Goal: Transaction & Acquisition: Purchase product/service

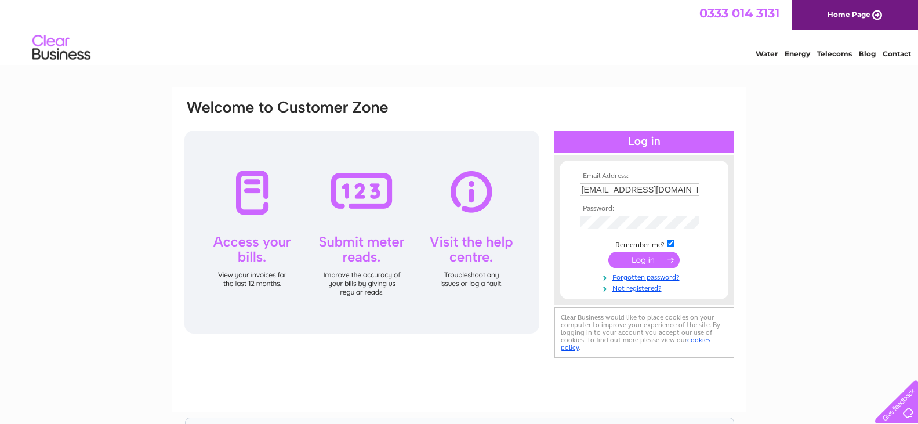
click at [632, 260] on input "submit" at bounding box center [644, 260] width 71 height 16
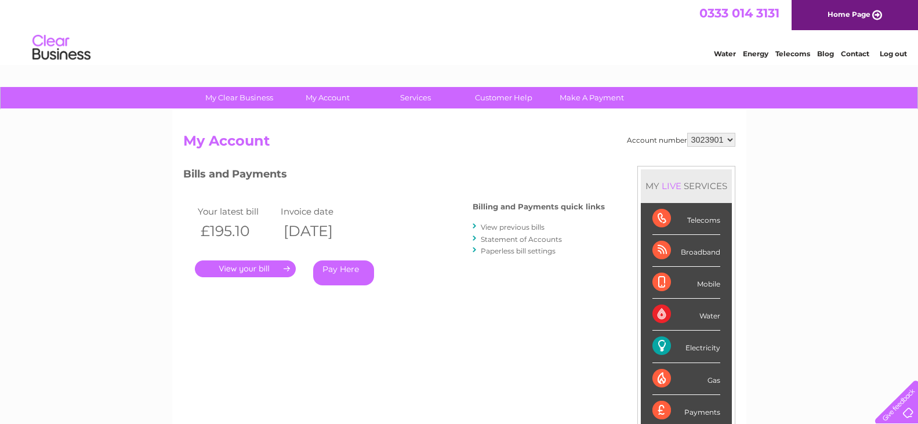
scroll to position [59, 0]
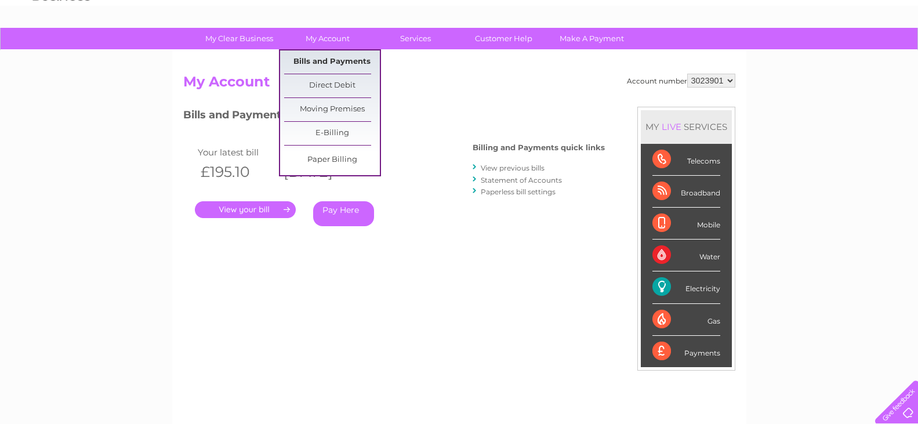
click at [318, 59] on link "Bills and Payments" at bounding box center [332, 61] width 96 height 23
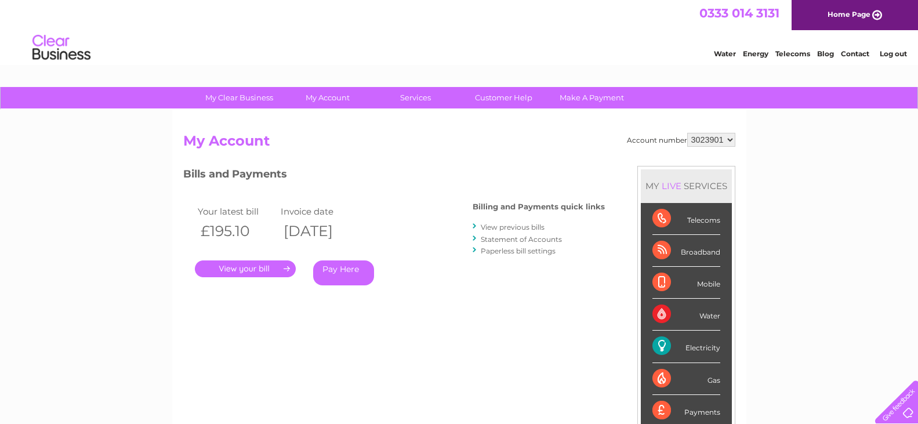
click at [340, 265] on link "Pay Here" at bounding box center [343, 272] width 61 height 25
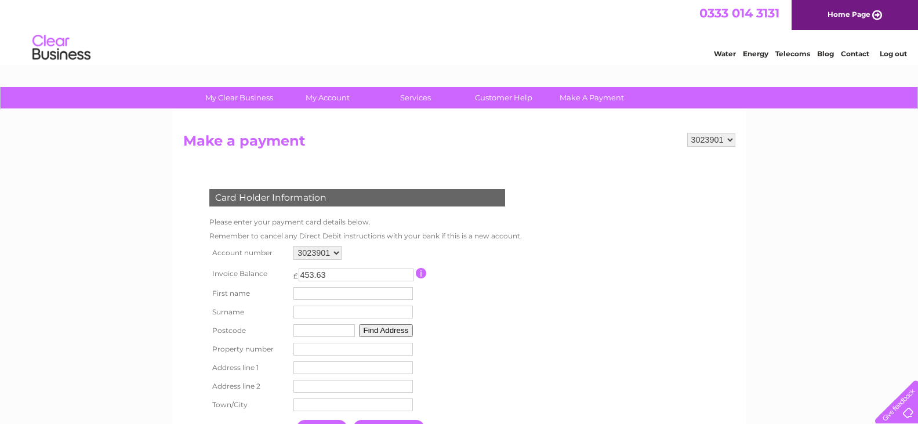
click at [893, 54] on link "Log out" at bounding box center [893, 53] width 27 height 9
